Goal: Transaction & Acquisition: Purchase product/service

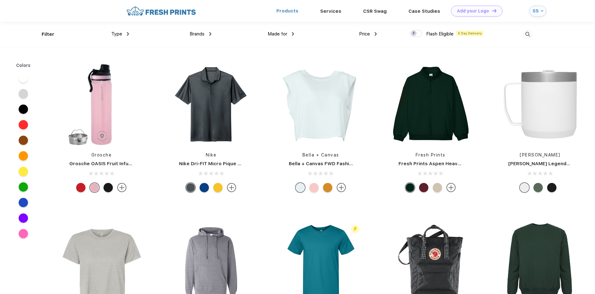
click at [295, 10] on link "Products" at bounding box center [287, 11] width 22 height 6
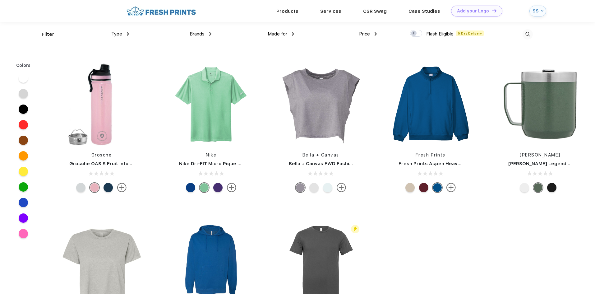
scroll to position [0, 0]
click at [114, 32] on span "Type" at bounding box center [116, 34] width 11 height 6
click at [130, 32] on div "Brands Most Popular Brands Moleskine Hydroflask Marine Layer S'well Vineyard Vi…" at bounding box center [170, 33] width 83 height 25
click at [528, 34] on img at bounding box center [527, 34] width 10 height 10
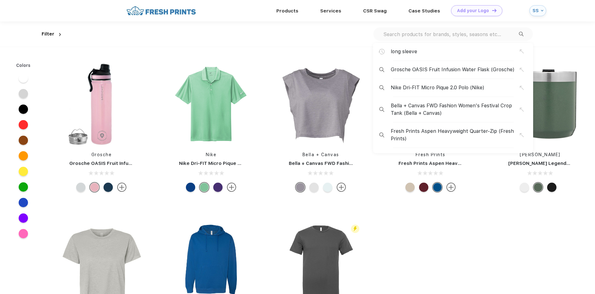
click at [420, 33] on input "text" at bounding box center [451, 34] width 136 height 7
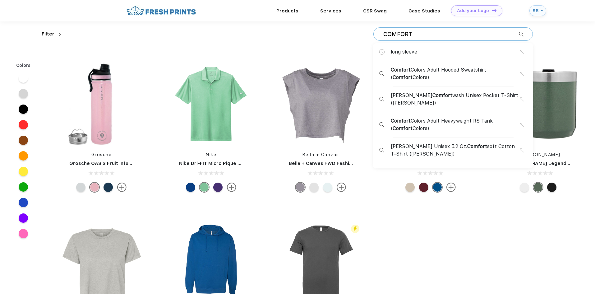
type input "COMFORT"
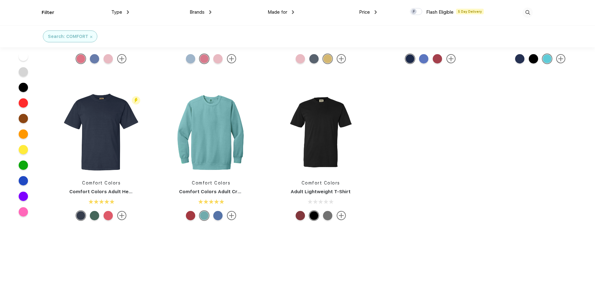
scroll to position [746, 0]
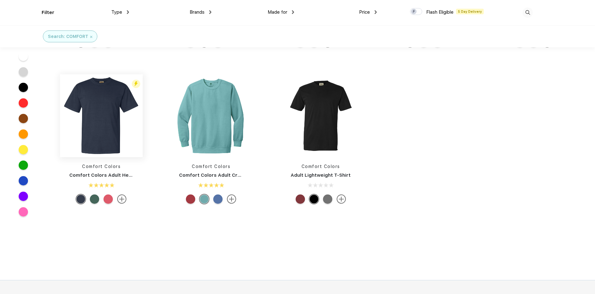
click at [96, 133] on img at bounding box center [101, 115] width 83 height 83
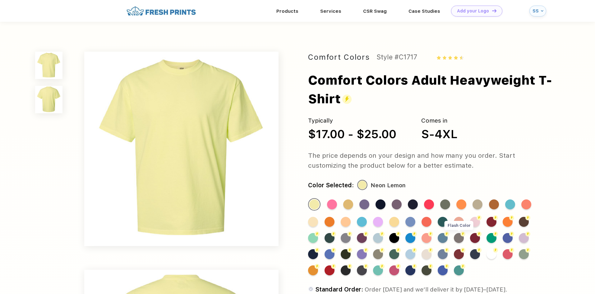
click at [460, 237] on div "Flash Color" at bounding box center [459, 238] width 10 height 10
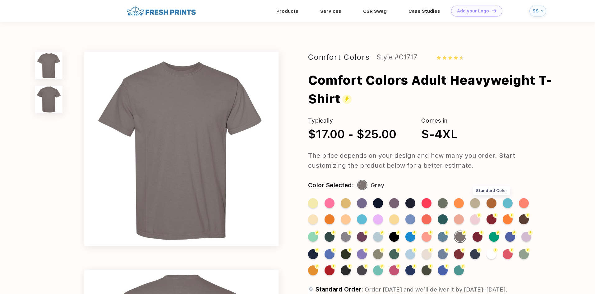
click at [495, 204] on div "Standard Color" at bounding box center [491, 203] width 10 height 10
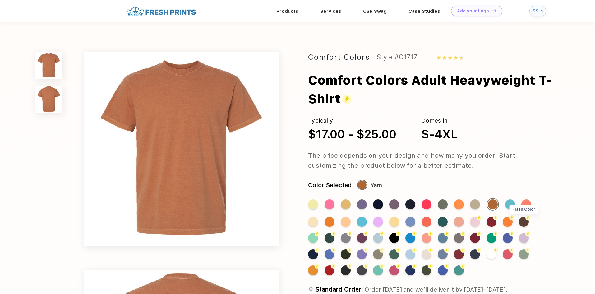
click at [529, 220] on img at bounding box center [527, 217] width 5 height 5
